Goal: Navigation & Orientation: Find specific page/section

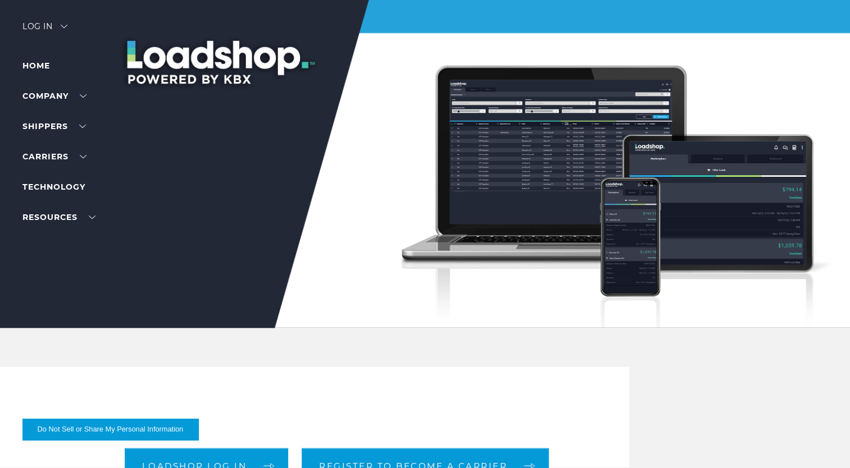
click at [45, 22] on div "Log in" at bounding box center [44, 30] width 45 height 16
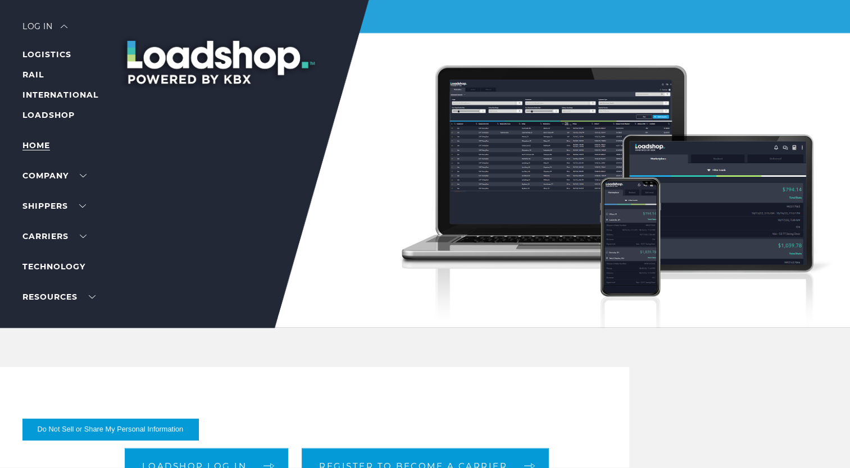
click at [44, 141] on link "Home" at bounding box center [36, 145] width 28 height 10
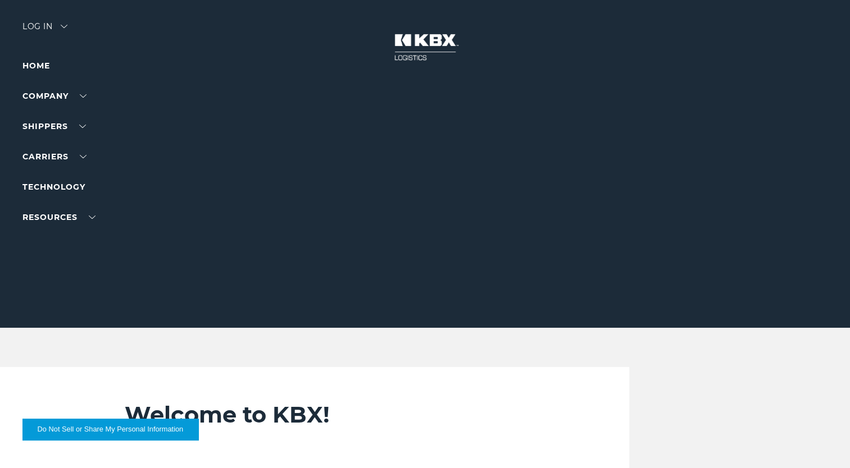
click at [44, 141] on ul "Home Company About Us Careers Contact Us SHIPPERS Our Solutions Trucking Intern…" at bounding box center [71, 141] width 98 height 165
click at [37, 24] on div "Log in" at bounding box center [44, 30] width 45 height 16
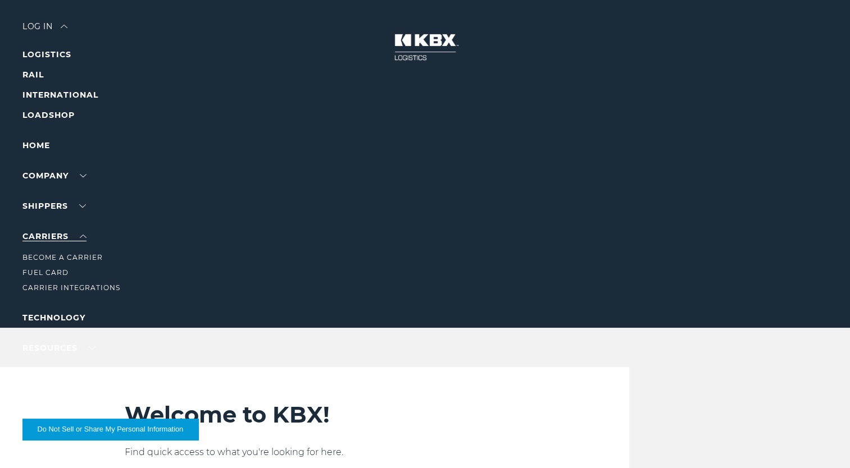
click at [68, 241] on link "Carriers" at bounding box center [54, 236] width 64 height 10
